Goal: Browse casually: Explore the website without a specific task or goal

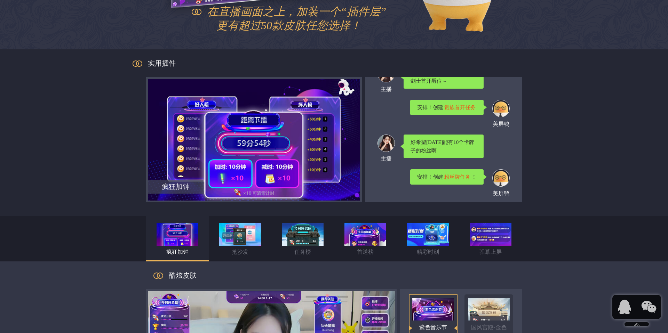
scroll to position [258, 0]
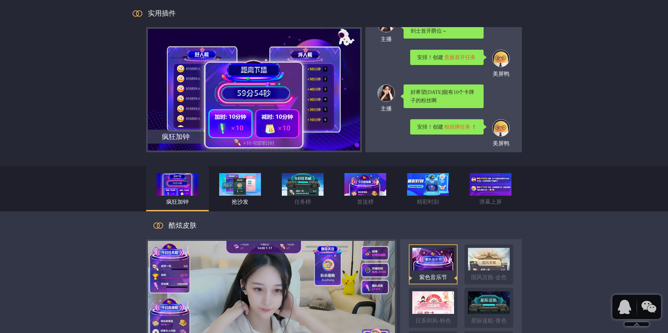
click at [260, 178] on img at bounding box center [240, 184] width 42 height 23
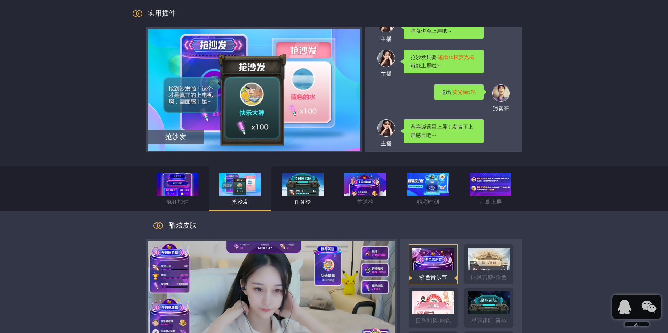
click at [285, 183] on img at bounding box center [303, 184] width 42 height 23
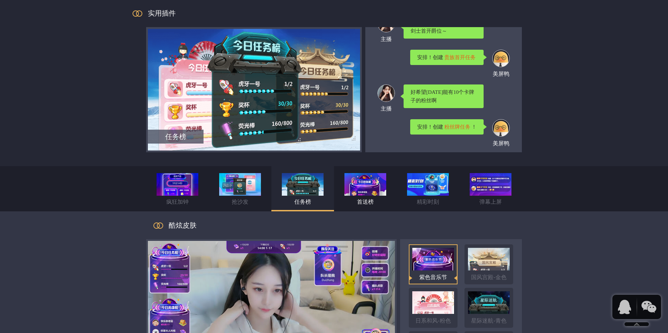
click at [351, 184] on img at bounding box center [366, 184] width 42 height 23
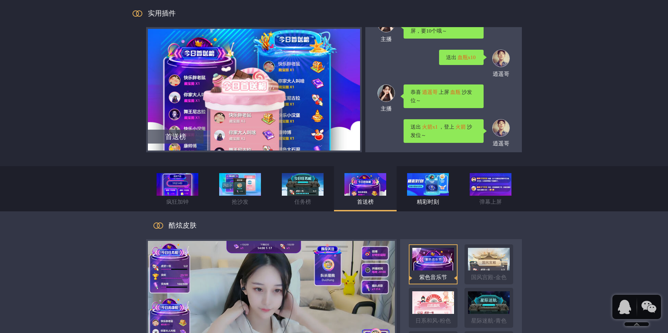
click at [405, 187] on li "精彩时刻" at bounding box center [428, 188] width 63 height 45
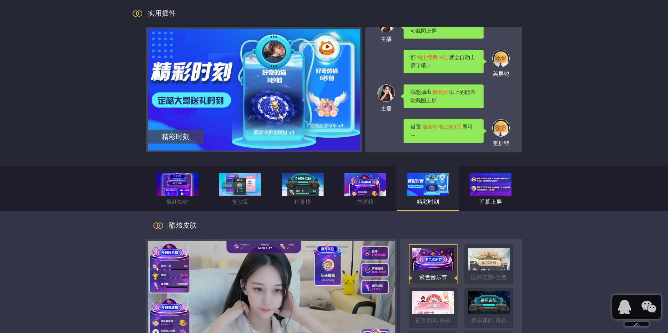
click at [471, 187] on img at bounding box center [491, 184] width 42 height 23
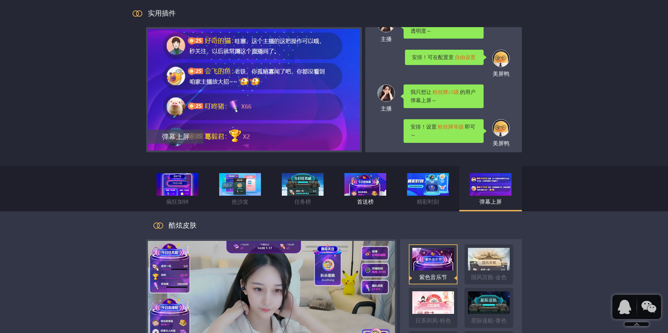
click at [387, 200] on div "首送榜" at bounding box center [365, 202] width 63 height 13
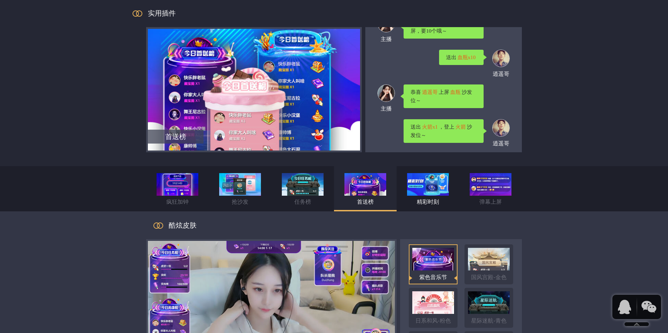
click at [429, 189] on img at bounding box center [428, 184] width 42 height 23
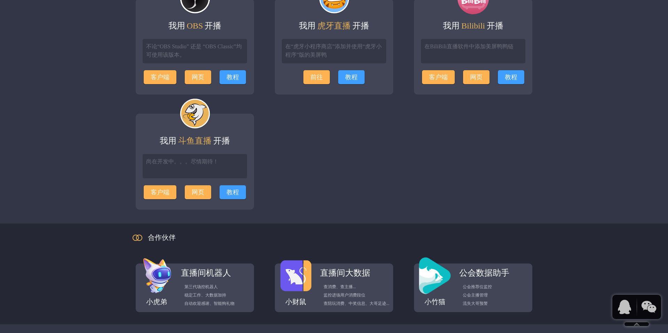
scroll to position [992, 0]
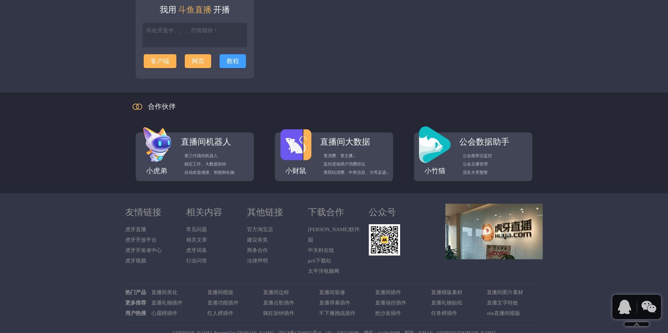
click at [484, 224] on img at bounding box center [493, 232] width 97 height 56
click at [315, 330] on link "沪ICP备17046653号-9" at bounding box center [299, 332] width 42 height 5
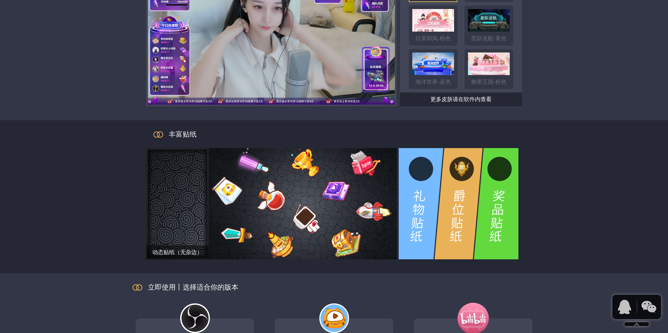
scroll to position [630, 0]
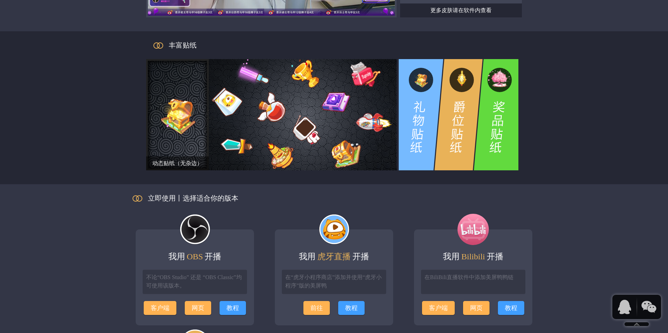
click at [440, 58] on div "丰富贴纸" at bounding box center [334, 45] width 376 height 28
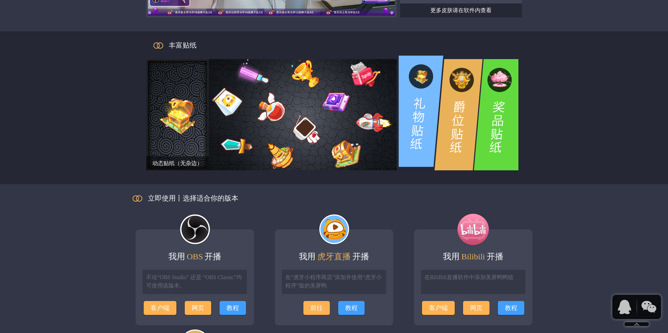
click at [422, 102] on li at bounding box center [421, 111] width 49 height 111
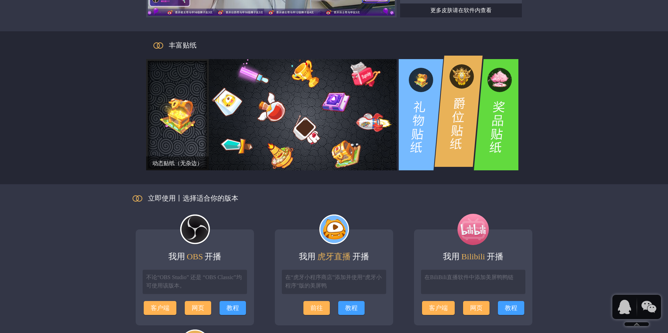
click at [455, 106] on li at bounding box center [458, 111] width 49 height 111
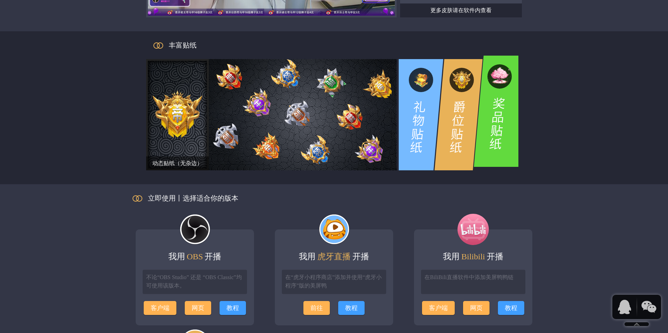
click at [495, 108] on li at bounding box center [496, 111] width 49 height 111
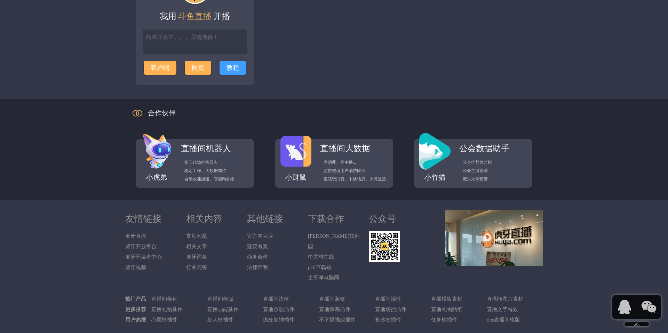
scroll to position [992, 0]
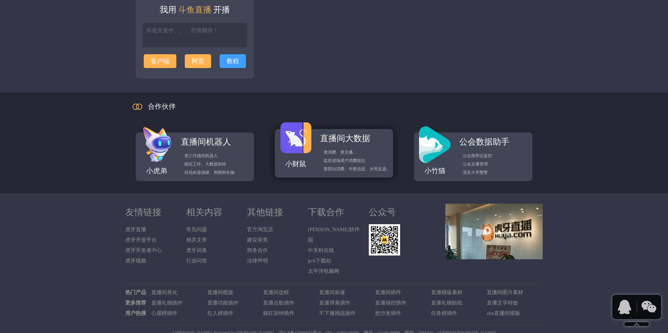
click at [328, 159] on p "监控进场用户消费段位" at bounding box center [356, 161] width 73 height 8
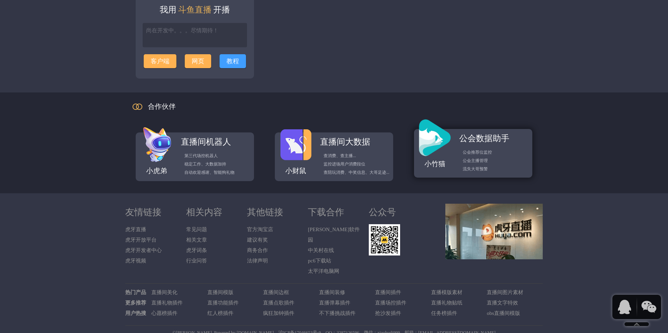
click at [438, 170] on link "小竹猫 公会数据助手 公会推荐位监控 公会主播管理 流失大哥预警" at bounding box center [473, 153] width 118 height 49
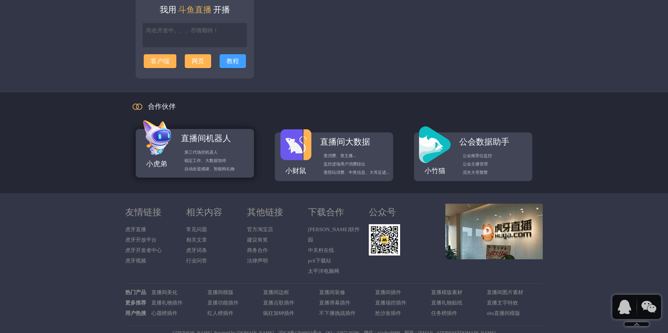
click at [166, 159] on div "小虎弟" at bounding box center [157, 164] width 42 height 10
